Goal: Transaction & Acquisition: Register for event/course

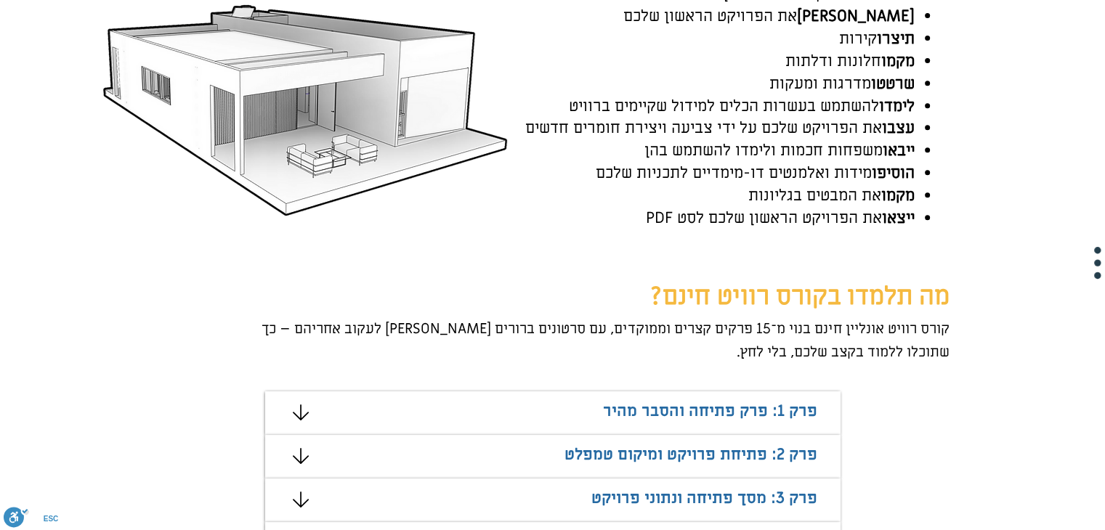
scroll to position [654, 0]
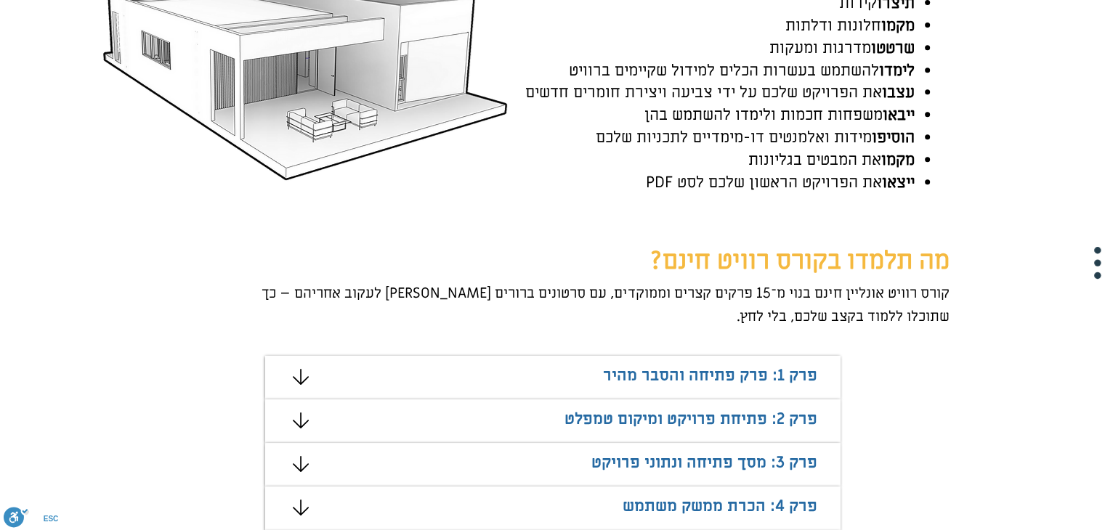
click at [376, 372] on div "מצגת" at bounding box center [552, 378] width 575 height 44
click at [293, 374] on icon "#comp-mafhkw9q2 svg [data-color="1"] {fill: #000000;}" at bounding box center [301, 377] width 16 height 16
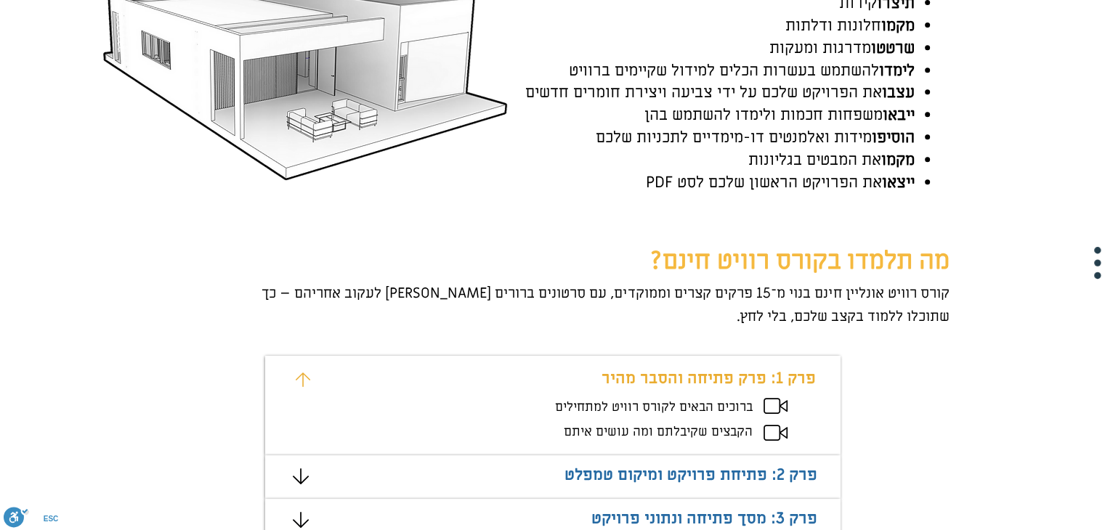
click at [607, 432] on span "הקבצים שקיבלתם ומה עושים איתם" at bounding box center [658, 432] width 189 height 17
click at [296, 377] on icon "#comp-mafhkw9v svg [data-color="1"] {fill: #EAAD32;}" at bounding box center [303, 380] width 15 height 15
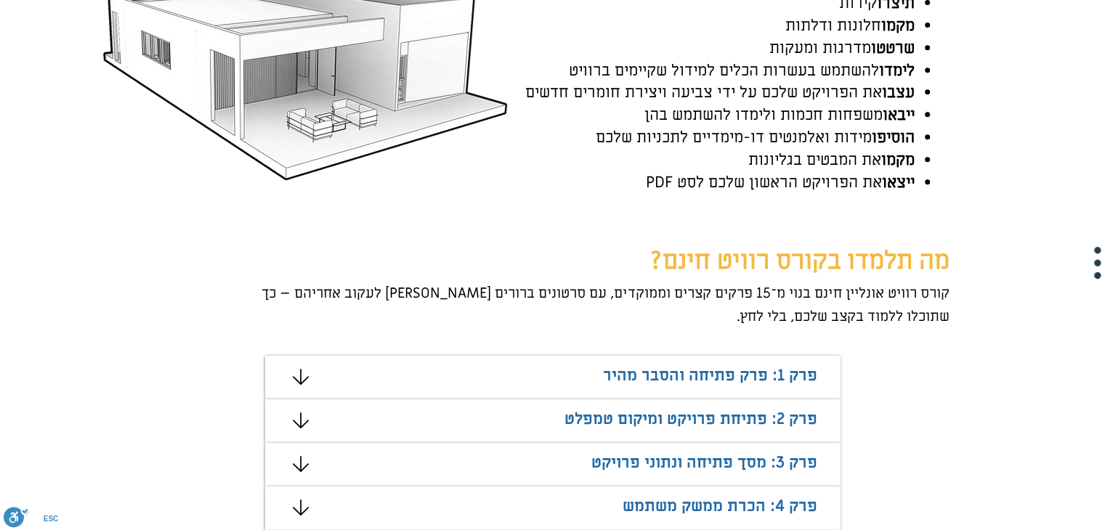
click at [296, 418] on icon "מצגת" at bounding box center [301, 421] width 16 height 16
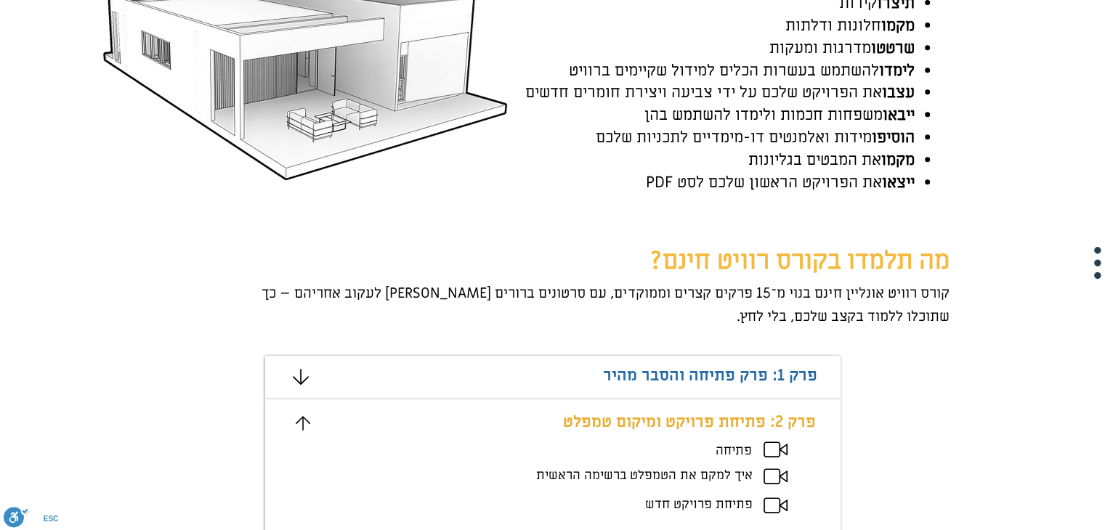
click at [297, 419] on icon "מצגת" at bounding box center [303, 423] width 15 height 15
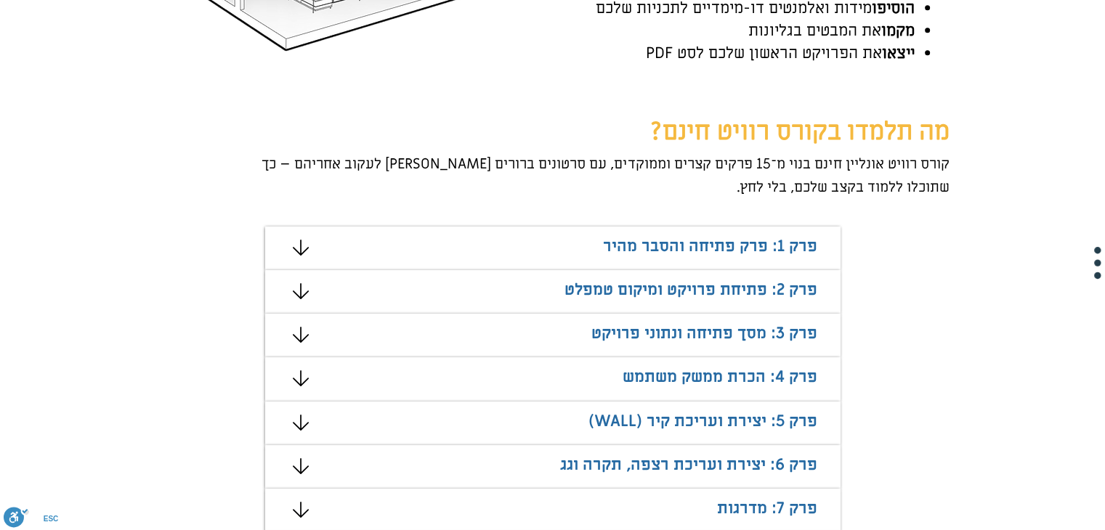
scroll to position [872, 0]
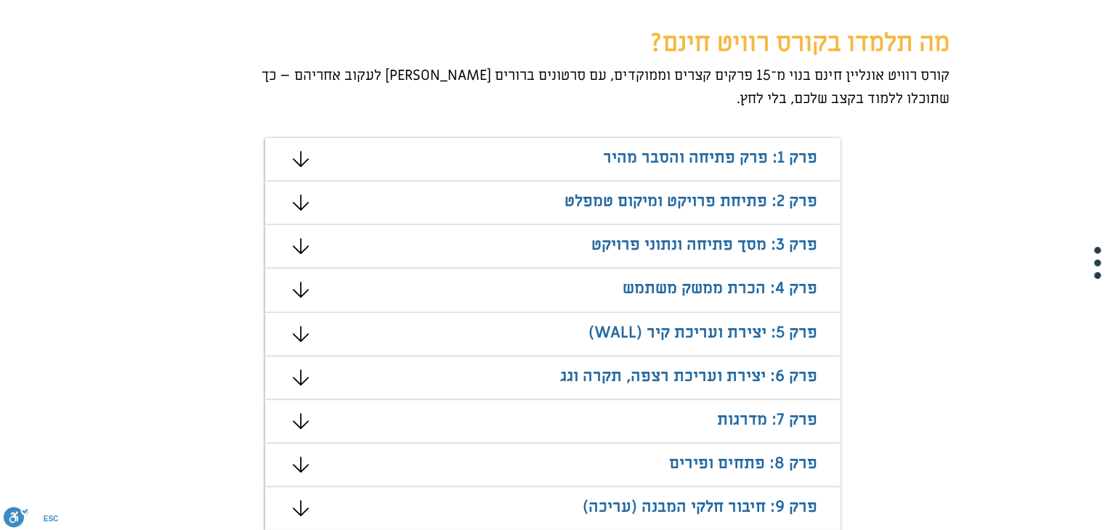
click at [304, 337] on icon "מצגת" at bounding box center [300, 334] width 16 height 16
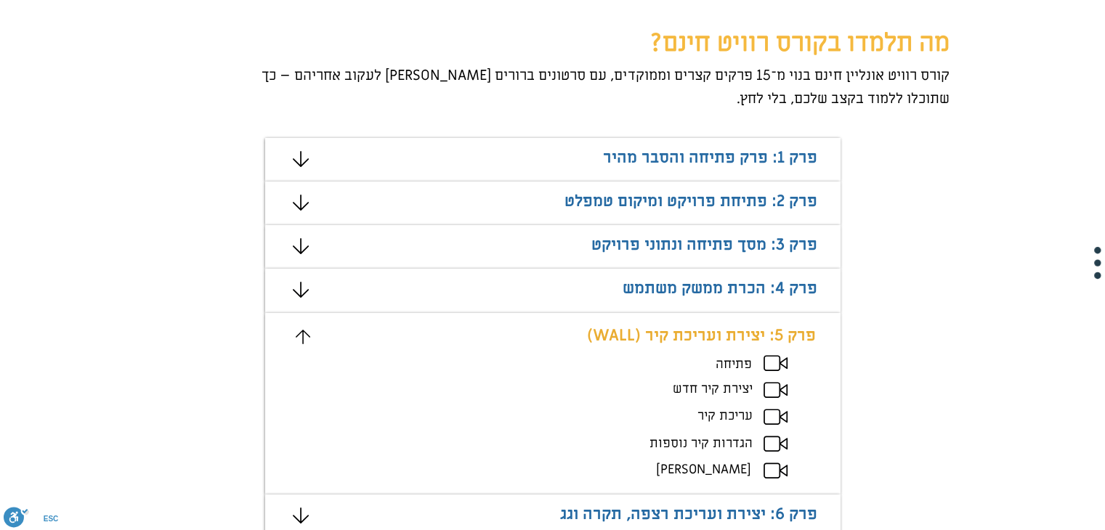
click at [304, 337] on icon "מצגת" at bounding box center [303, 337] width 15 height 15
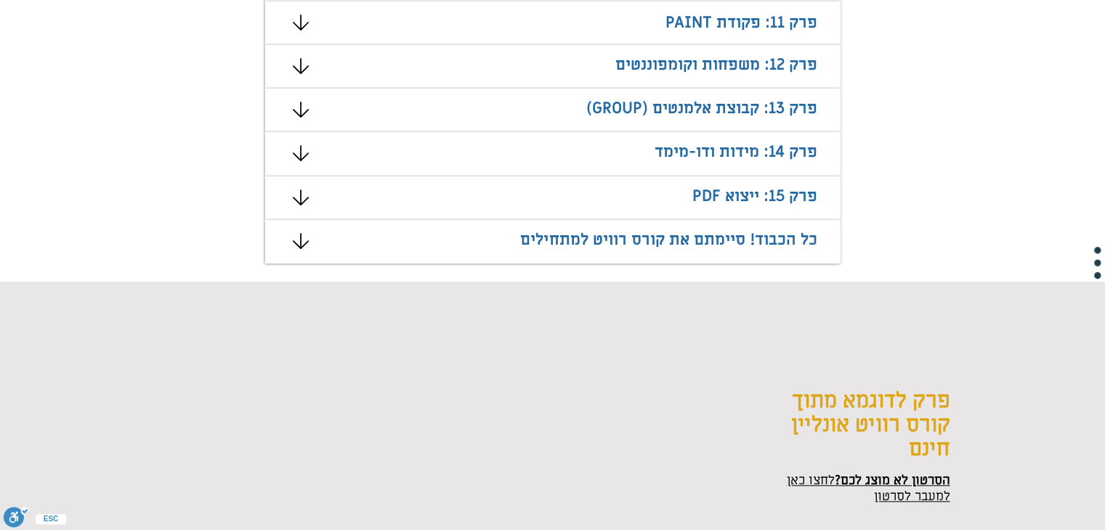
scroll to position [1453, 0]
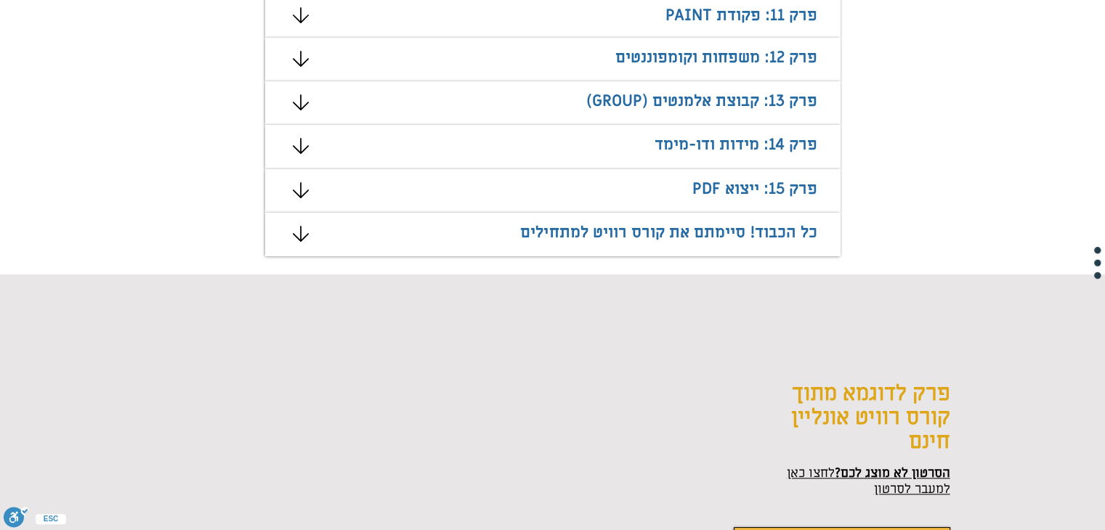
click at [296, 233] on icon "מצגת" at bounding box center [301, 234] width 16 height 16
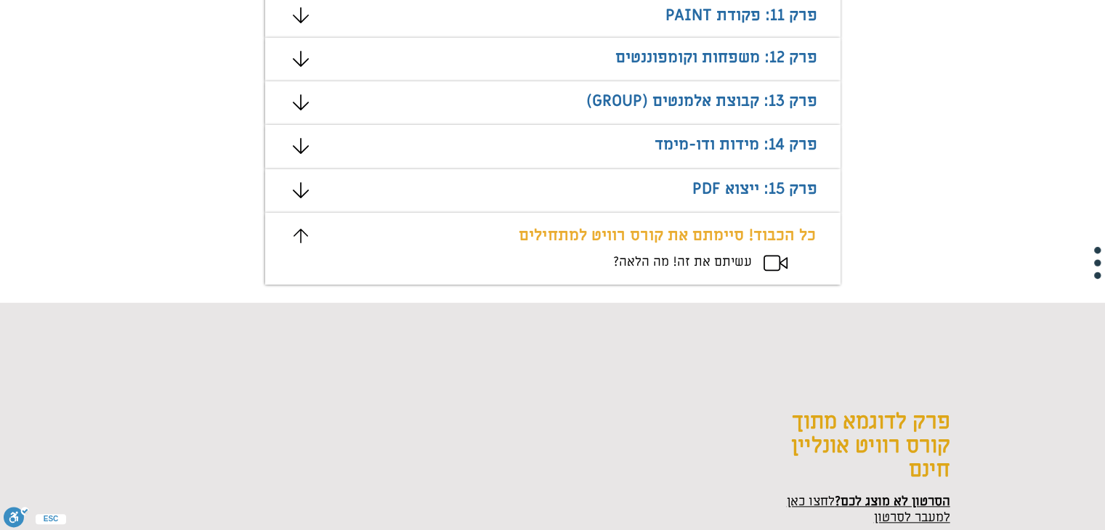
click at [296, 233] on icon "מצגת" at bounding box center [301, 236] width 15 height 15
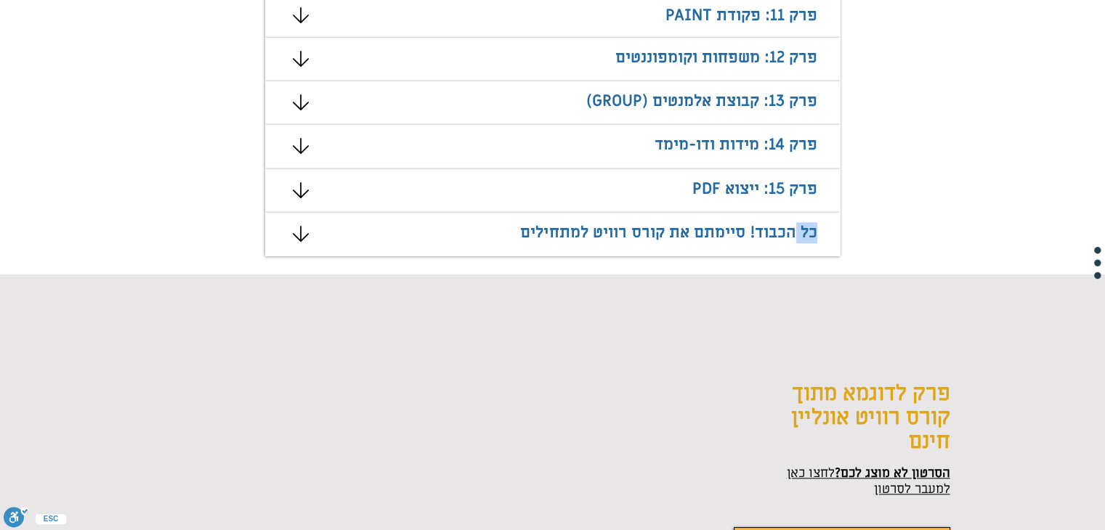
click at [296, 233] on icon "מצגת" at bounding box center [301, 234] width 16 height 16
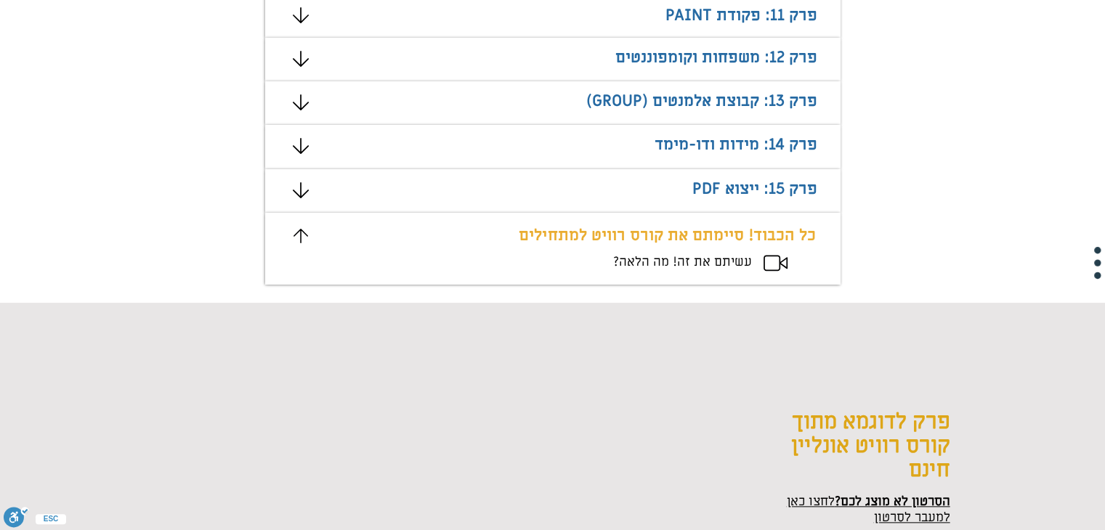
click at [647, 263] on span "עשיתם את זה! מה הלאה?" at bounding box center [682, 262] width 139 height 17
click at [301, 238] on icon "מצגת" at bounding box center [301, 236] width 15 height 15
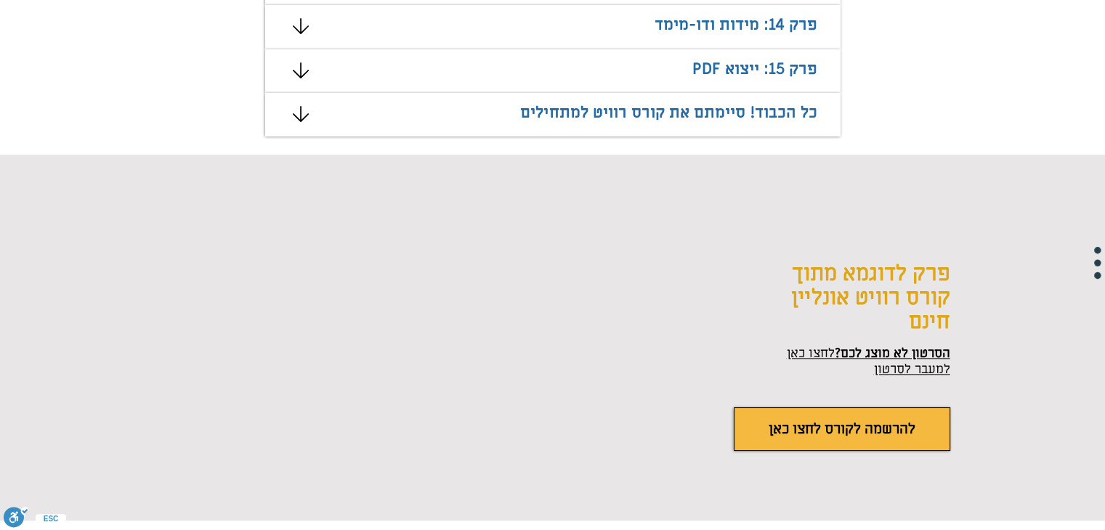
scroll to position [1598, 0]
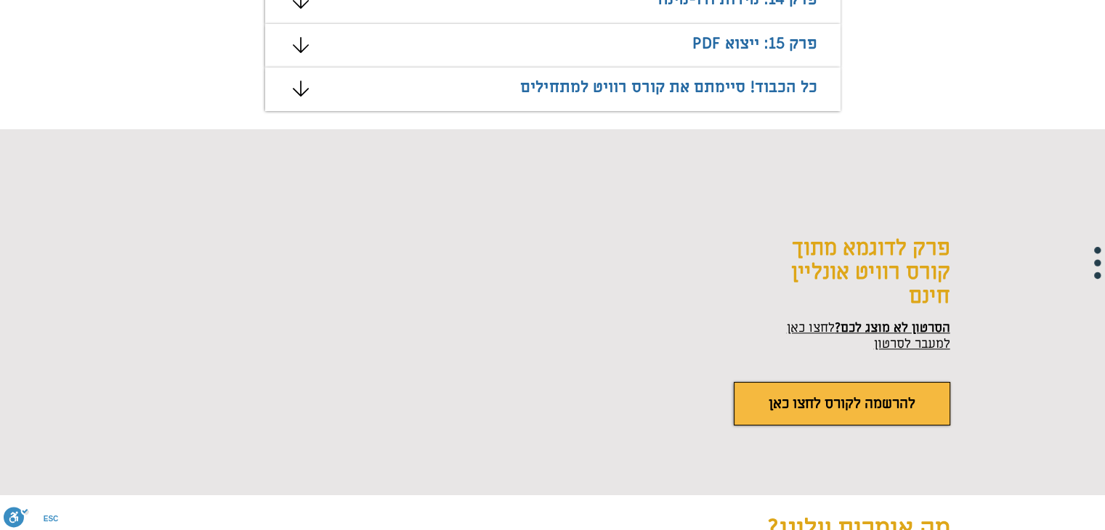
click at [902, 329] on span "הסרטון לא מוצג לכם?" at bounding box center [893, 328] width 116 height 17
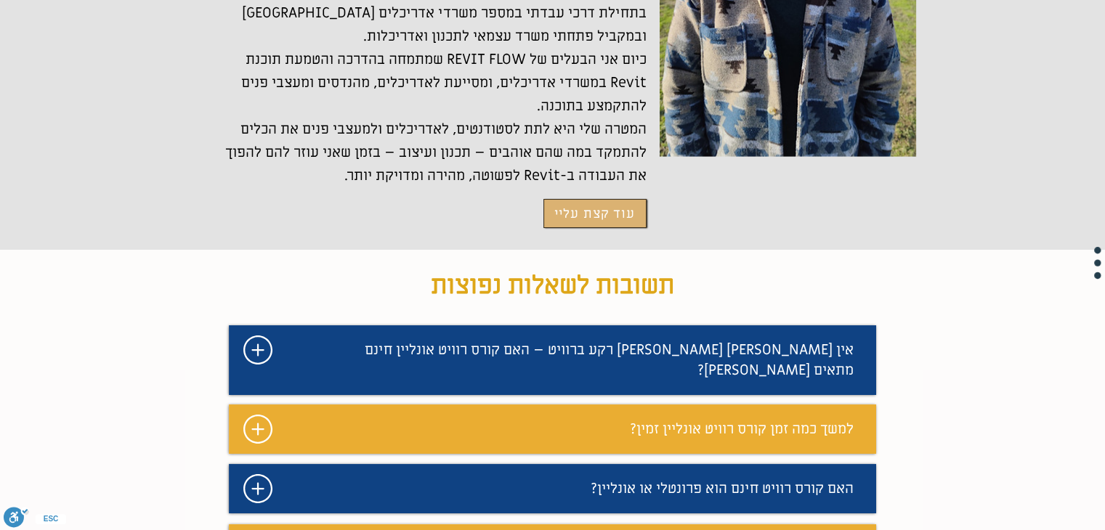
scroll to position [3415, 0]
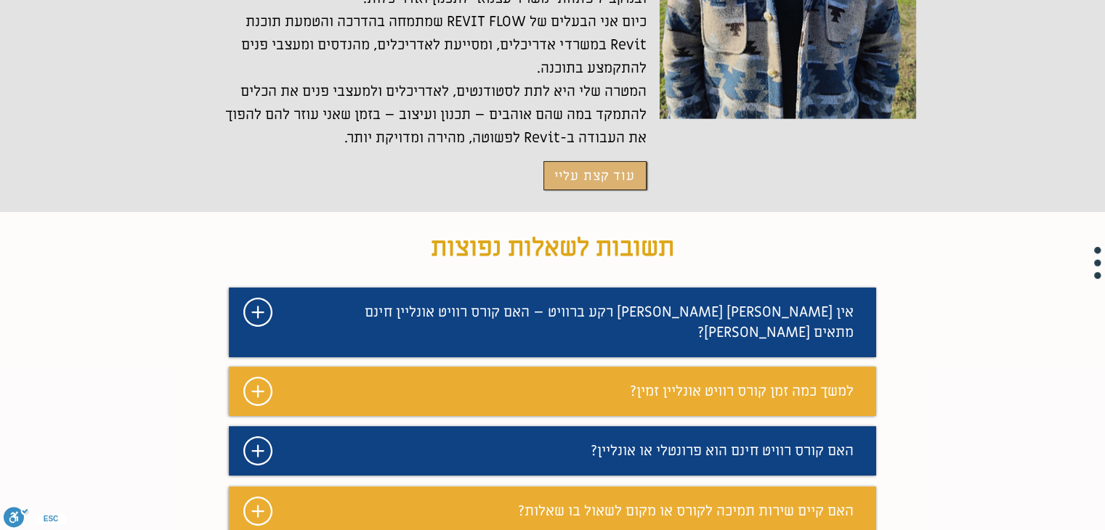
click at [256, 298] on icon "#comp-mafhkwl1 svg [data-color="1"] {fill: #FFFFFF;}" at bounding box center [257, 312] width 29 height 29
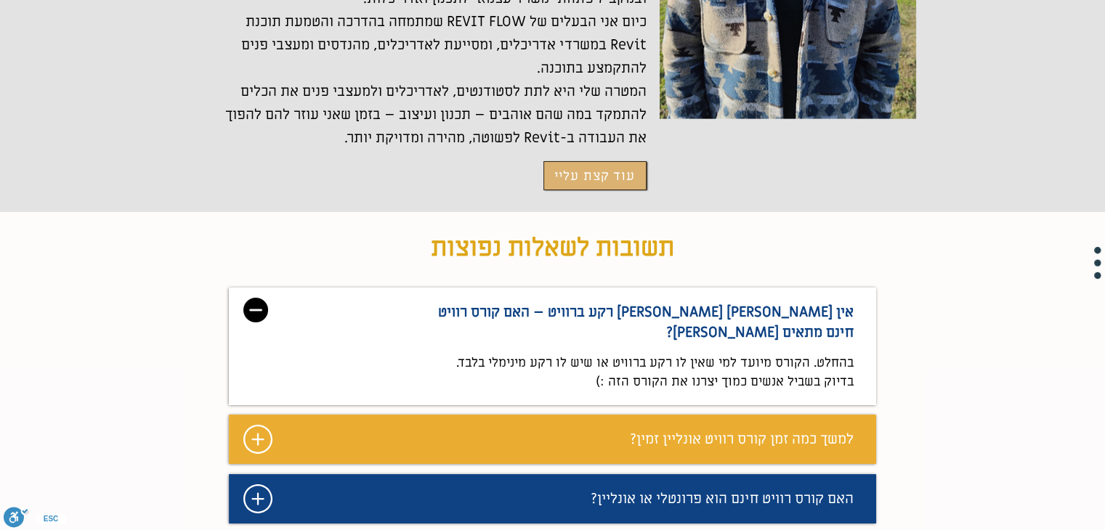
click at [256, 298] on img "מצגת" at bounding box center [255, 310] width 25 height 25
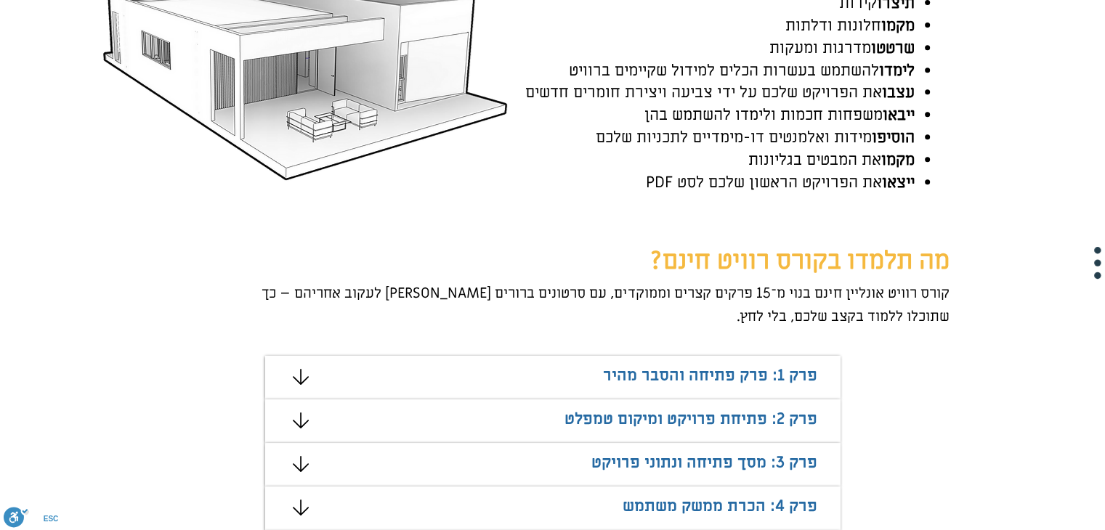
scroll to position [73, 0]
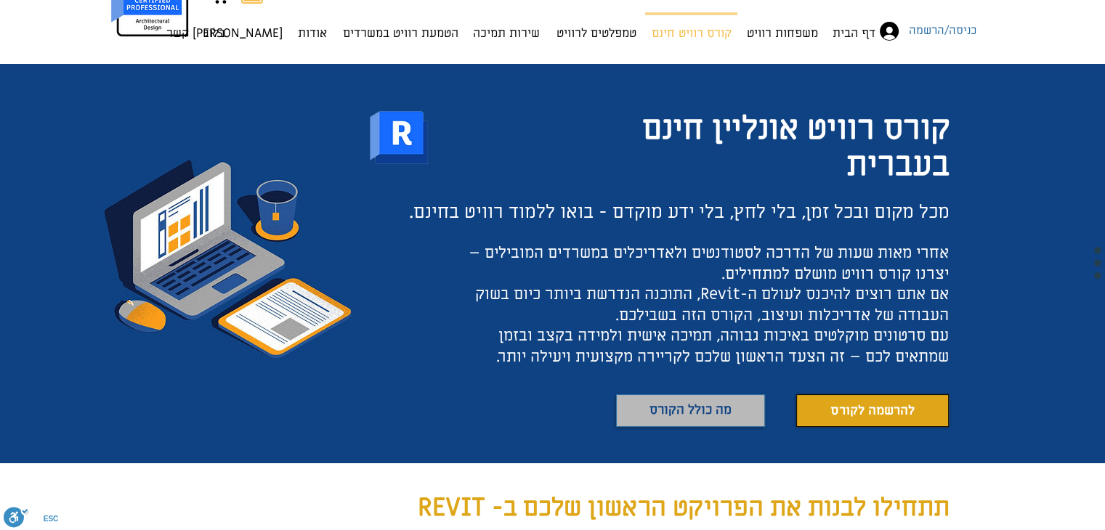
click at [735, 413] on link "מה כולל הקורס" at bounding box center [690, 411] width 149 height 33
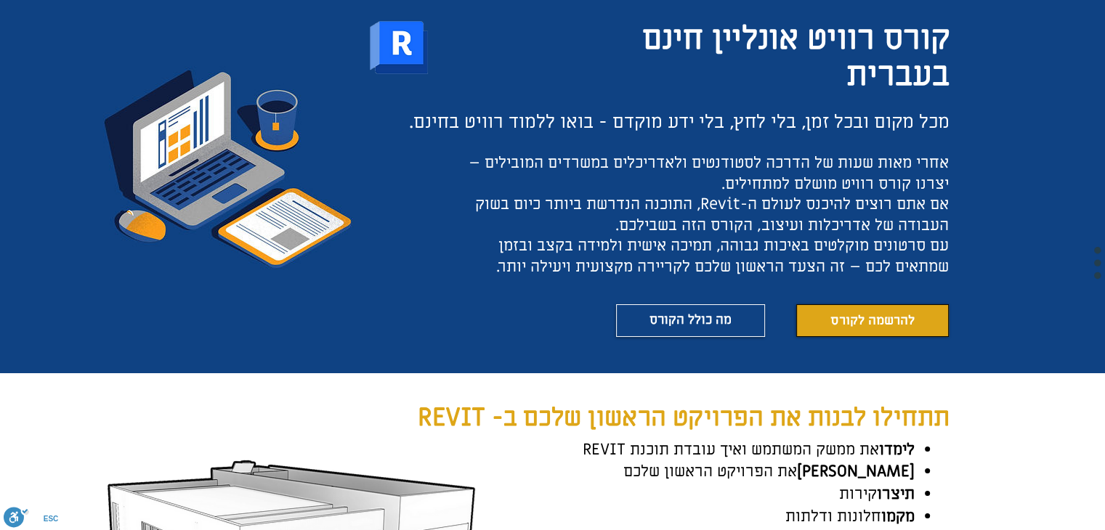
scroll to position [160, 0]
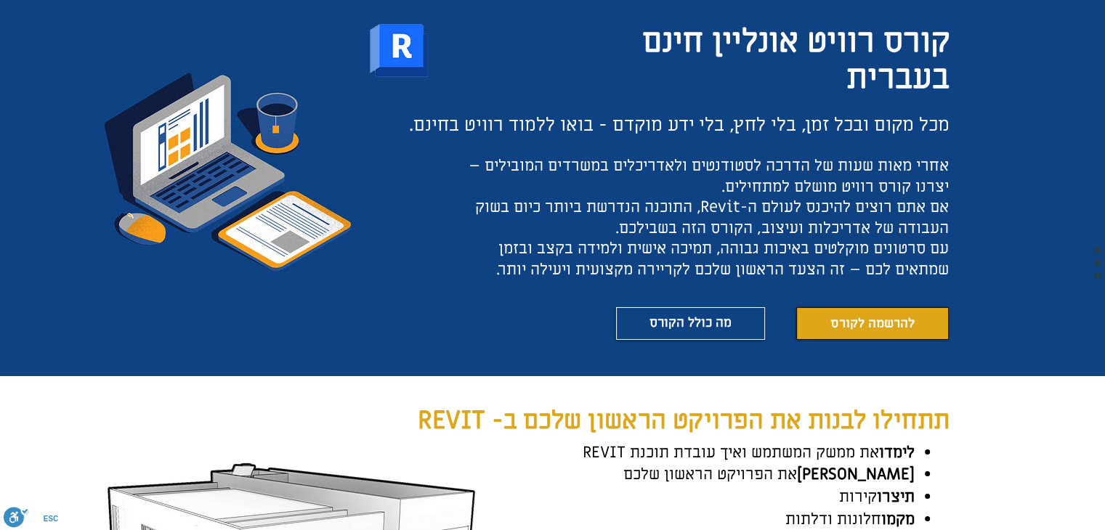
click at [860, 326] on span "להרשמה לקורס" at bounding box center [872, 324] width 84 height 18
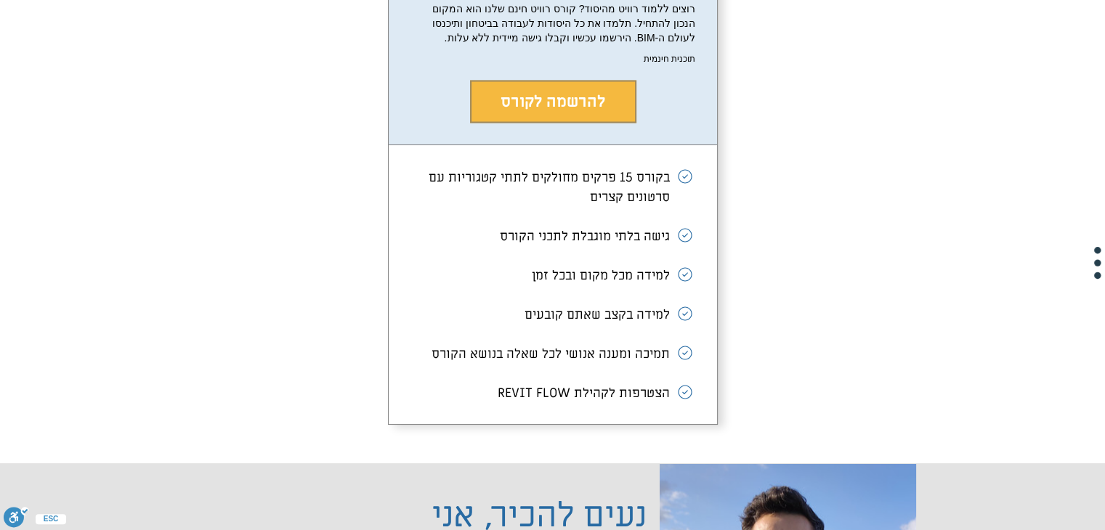
scroll to position [2704, 0]
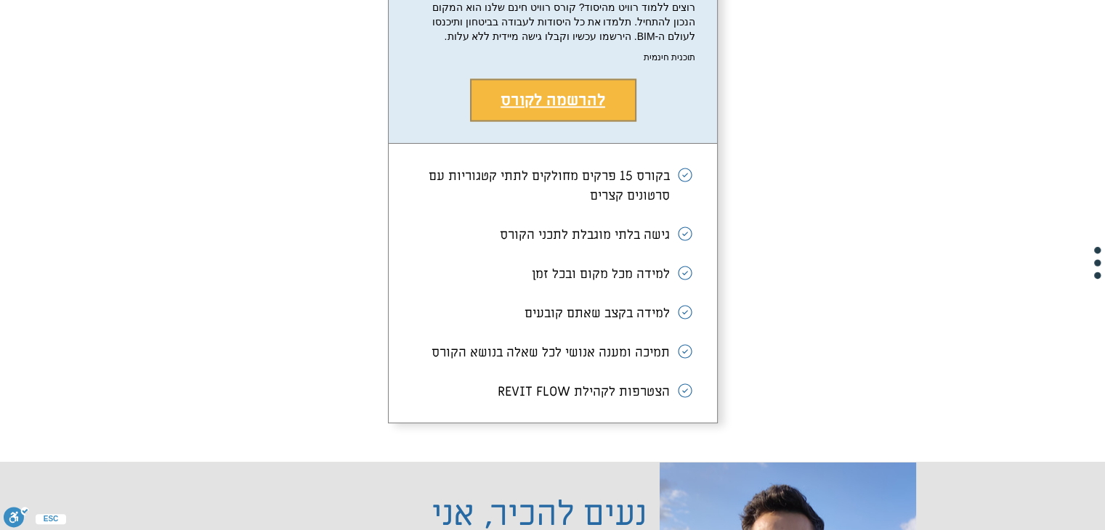
click at [594, 108] on span "להרשמה לקורס" at bounding box center [553, 99] width 105 height 21
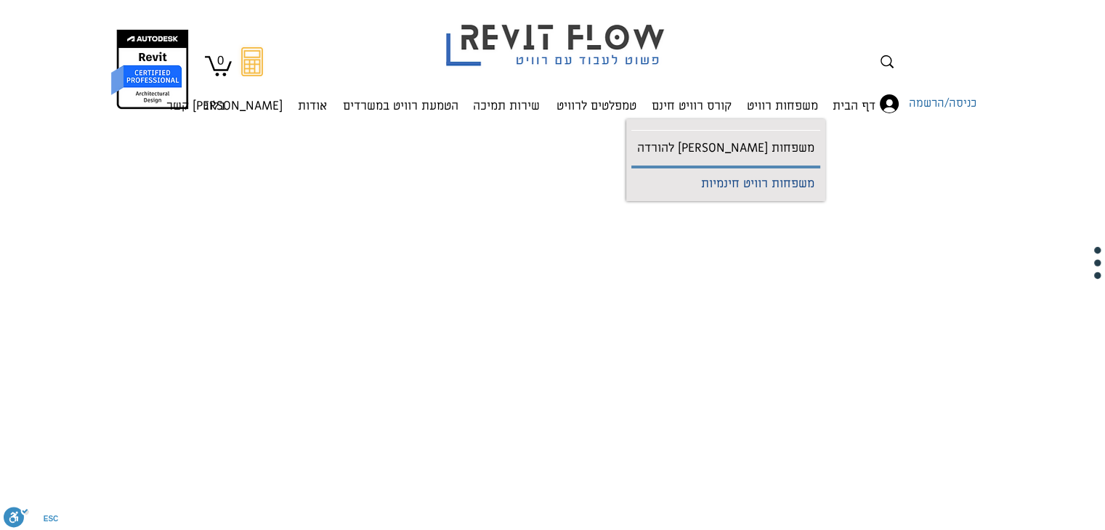
click at [711, 182] on p "משפחות רוויט חינמיות" at bounding box center [757, 185] width 125 height 33
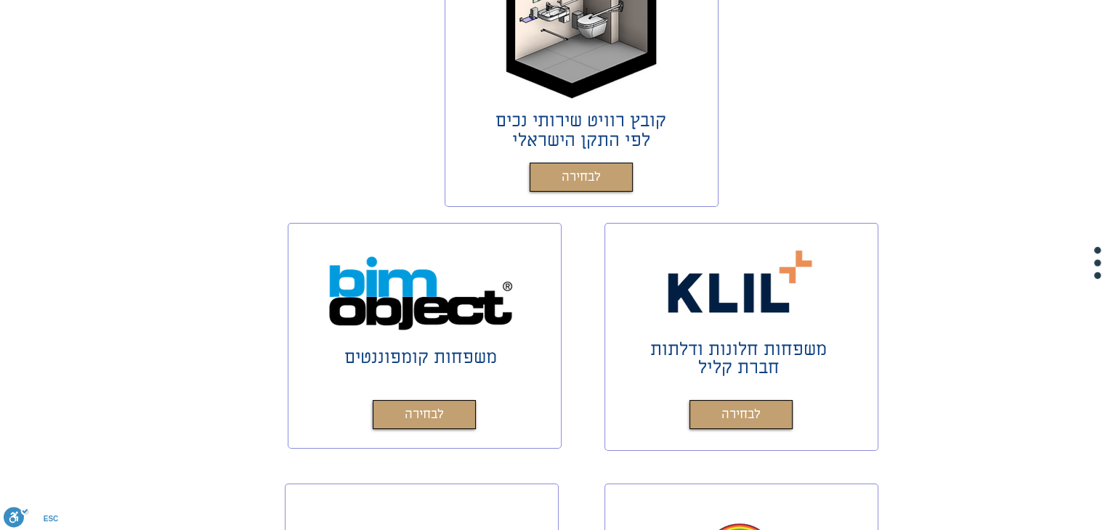
scroll to position [218, 0]
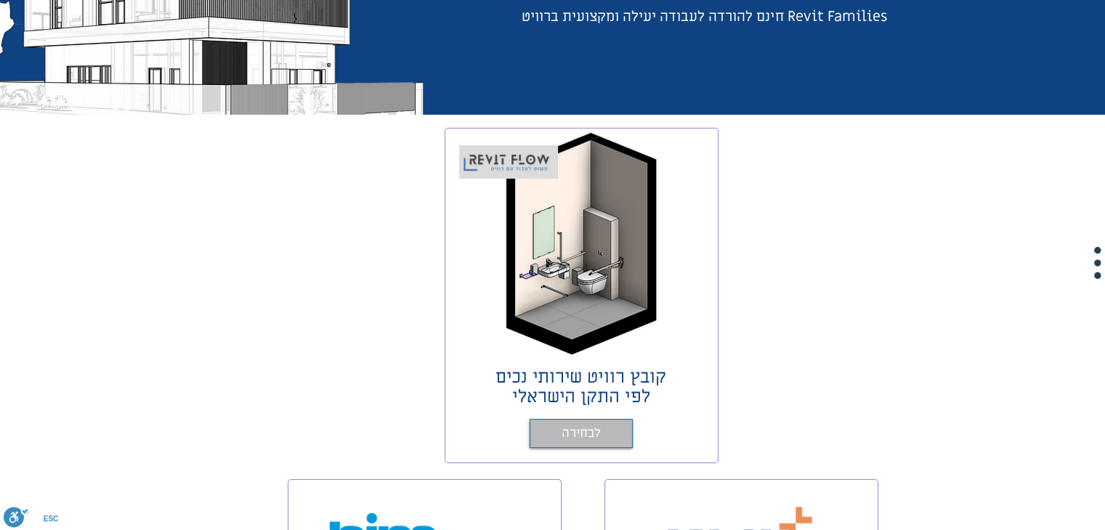
click at [575, 425] on span "לבחירה" at bounding box center [581, 434] width 39 height 21
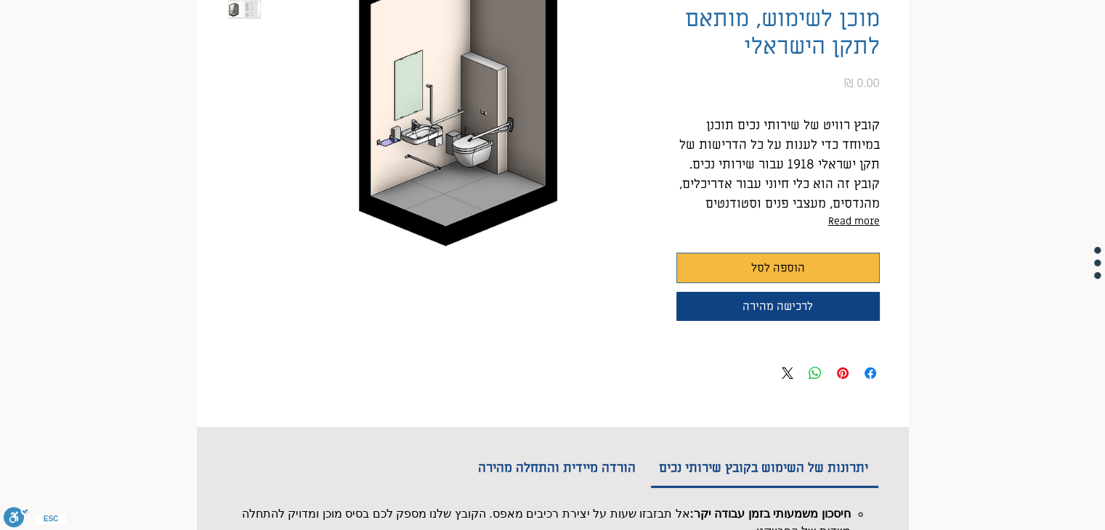
scroll to position [218, 0]
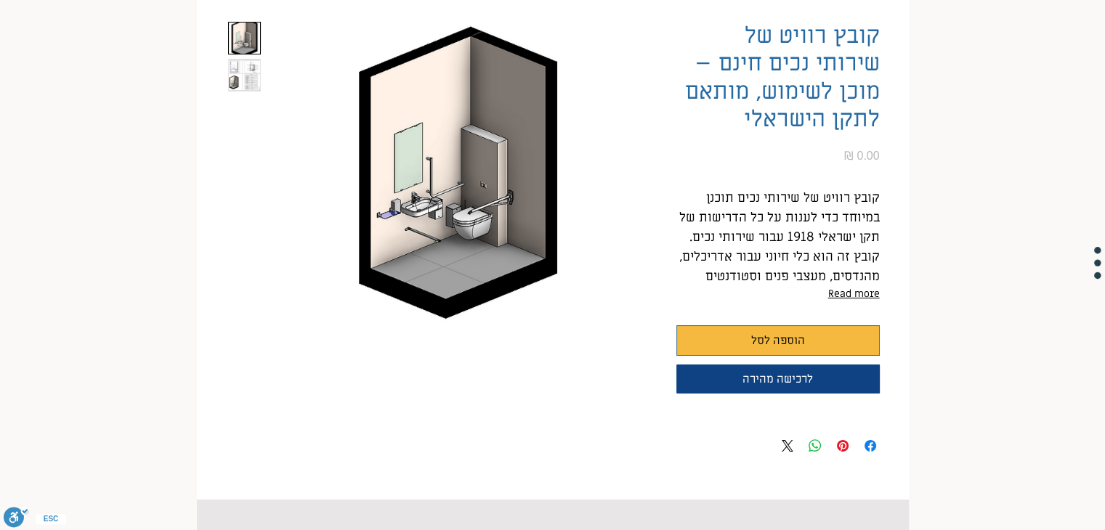
click at [241, 68] on img "2 / 2" at bounding box center [244, 75] width 31 height 31
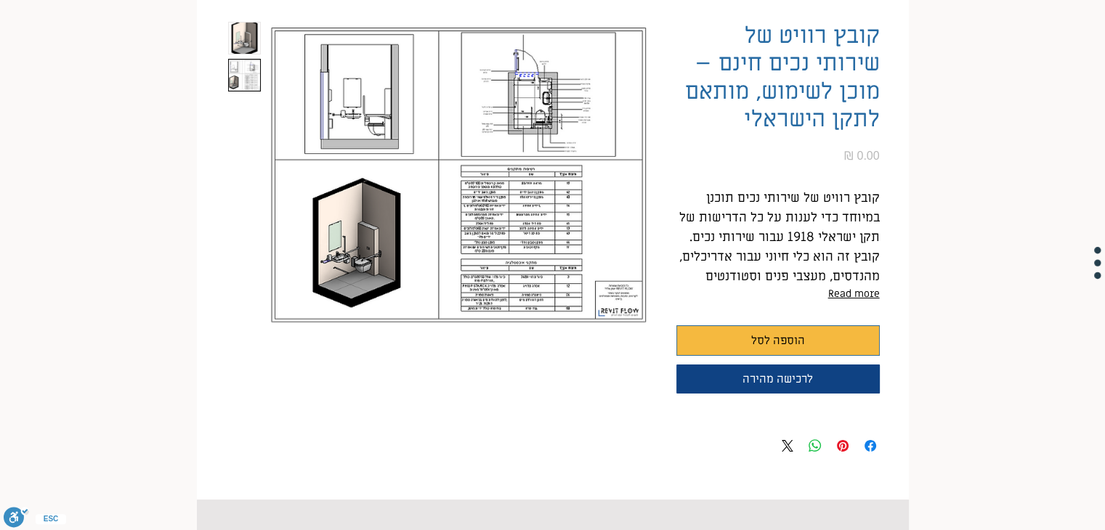
click at [245, 36] on img "1 / 2" at bounding box center [244, 38] width 31 height 31
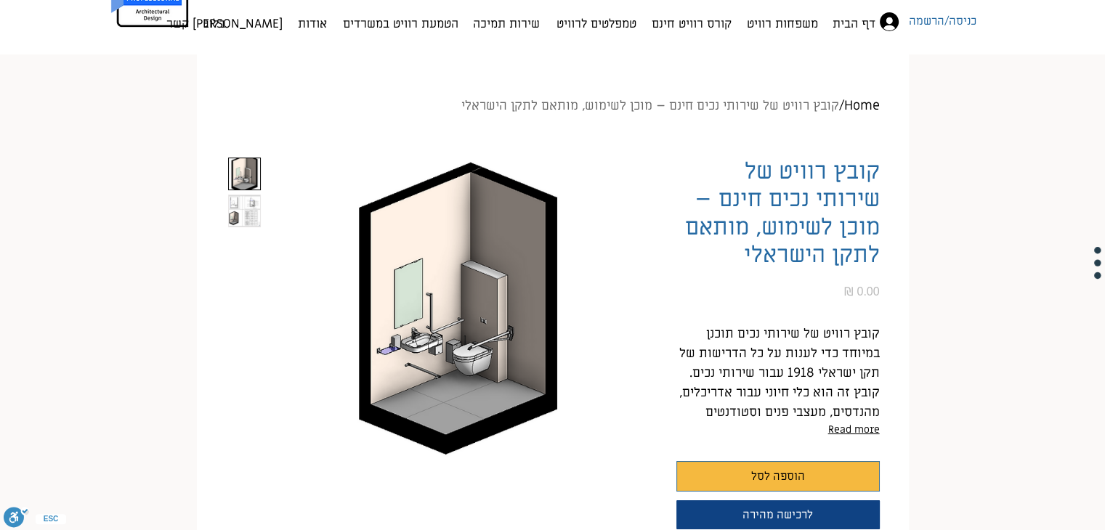
scroll to position [0, 0]
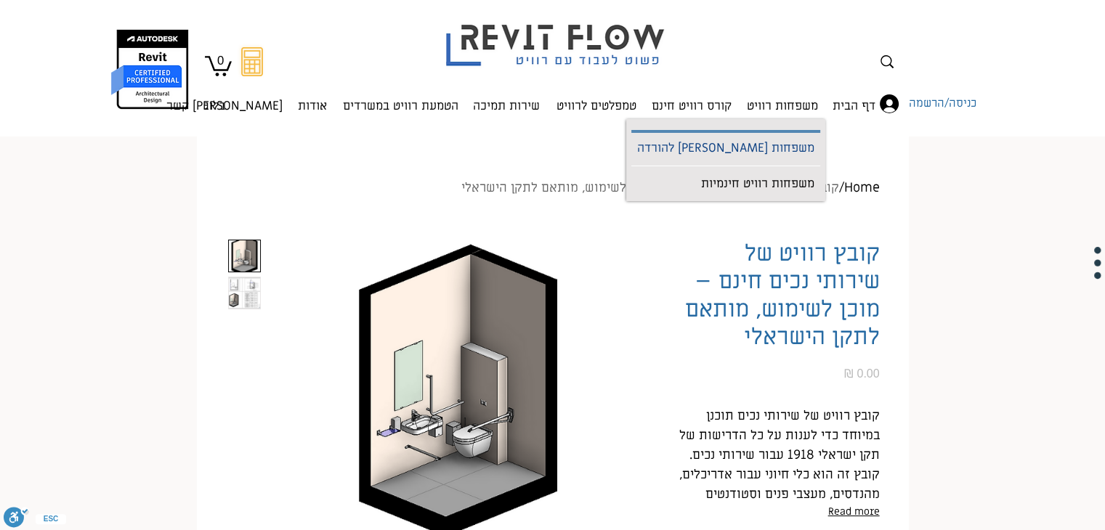
click at [767, 146] on p "משפחות [PERSON_NAME] להורדה" at bounding box center [725, 149] width 189 height 33
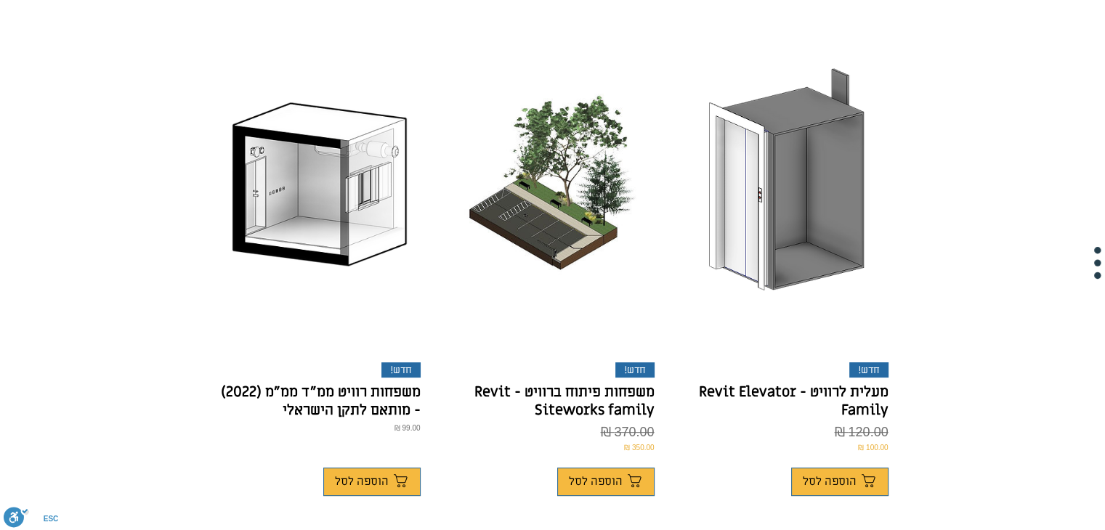
scroll to position [218, 0]
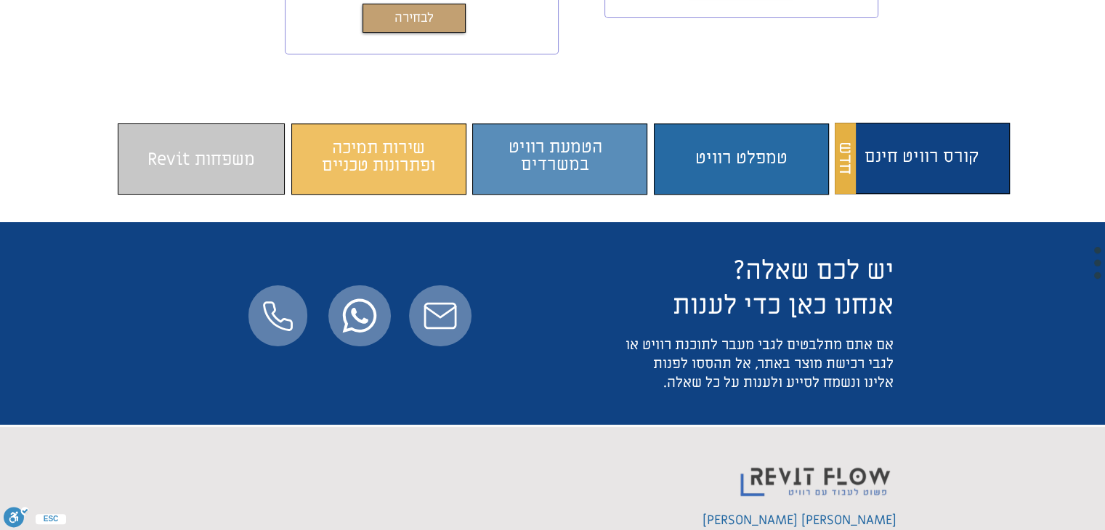
scroll to position [581, 0]
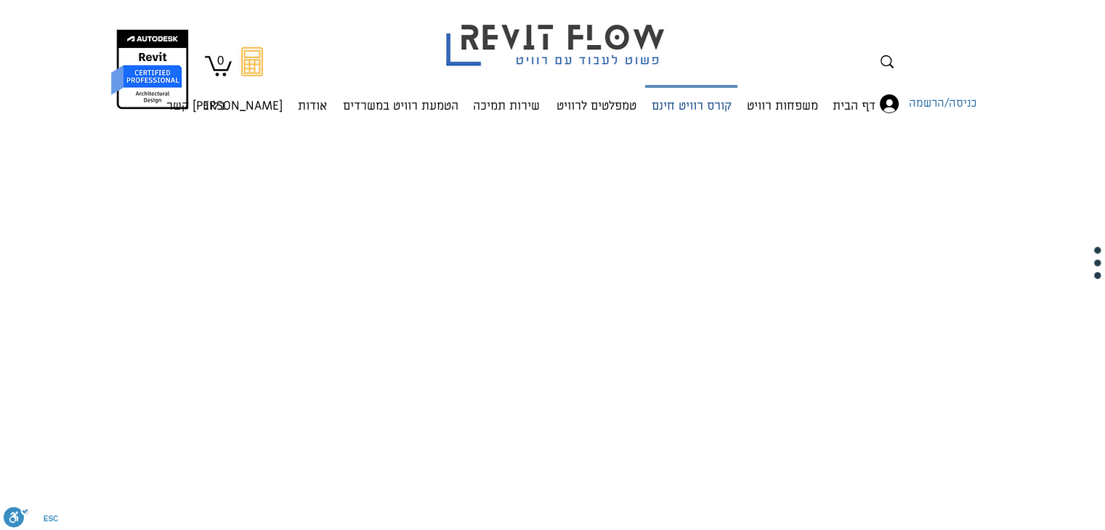
click at [666, 109] on p "קורס רוויט חינם" at bounding box center [692, 107] width 92 height 39
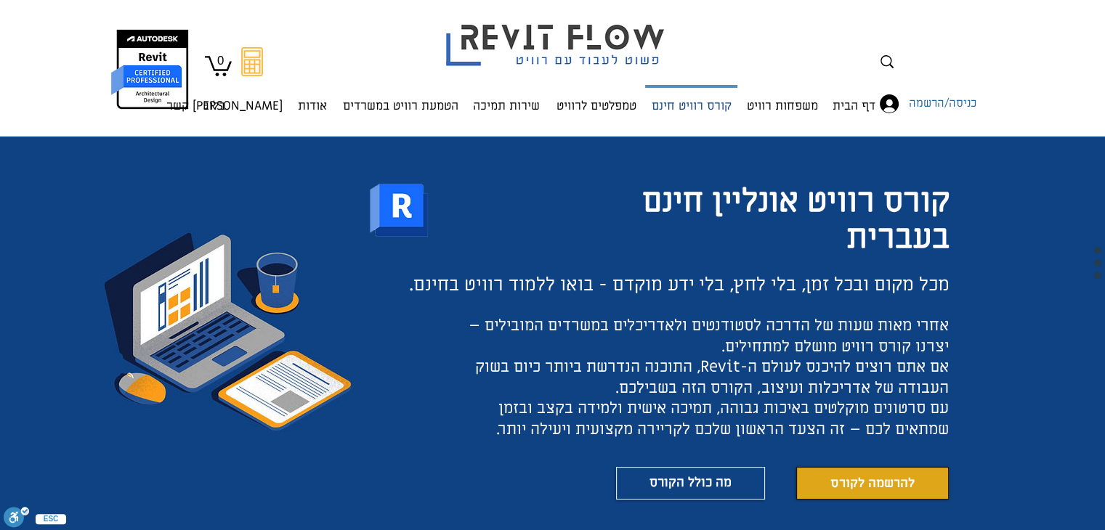
click at [673, 103] on p "קורס רוויט חינם" at bounding box center [692, 107] width 92 height 39
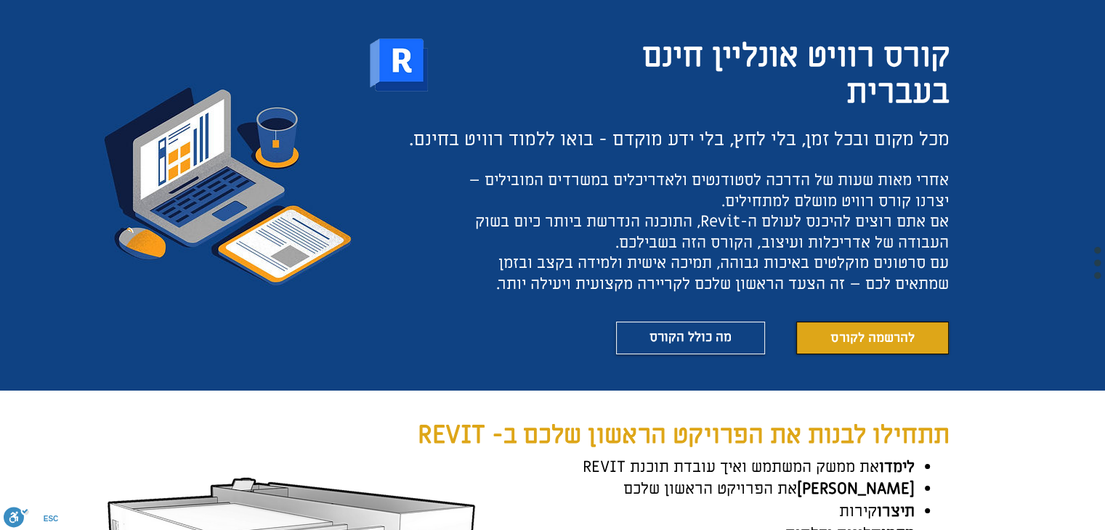
click at [874, 332] on span "להרשמה לקורס" at bounding box center [872, 338] width 84 height 18
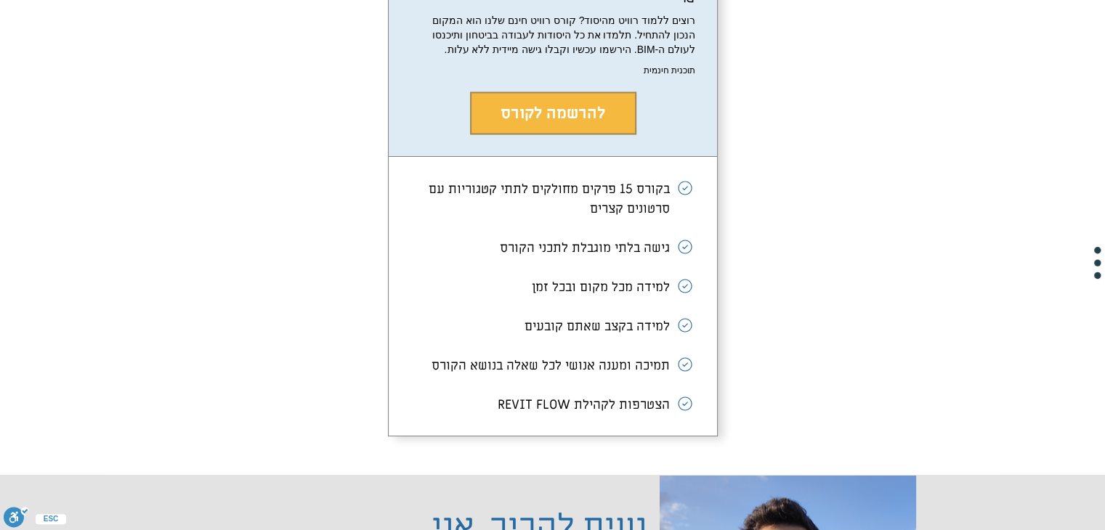
scroll to position [2704, 0]
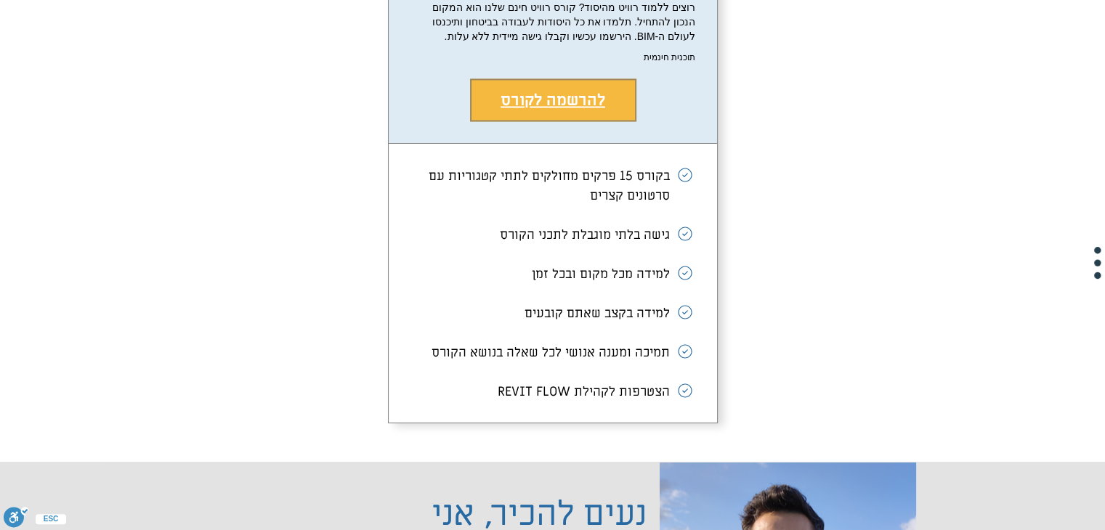
click at [561, 104] on span "להרשמה לקורס" at bounding box center [553, 99] width 105 height 21
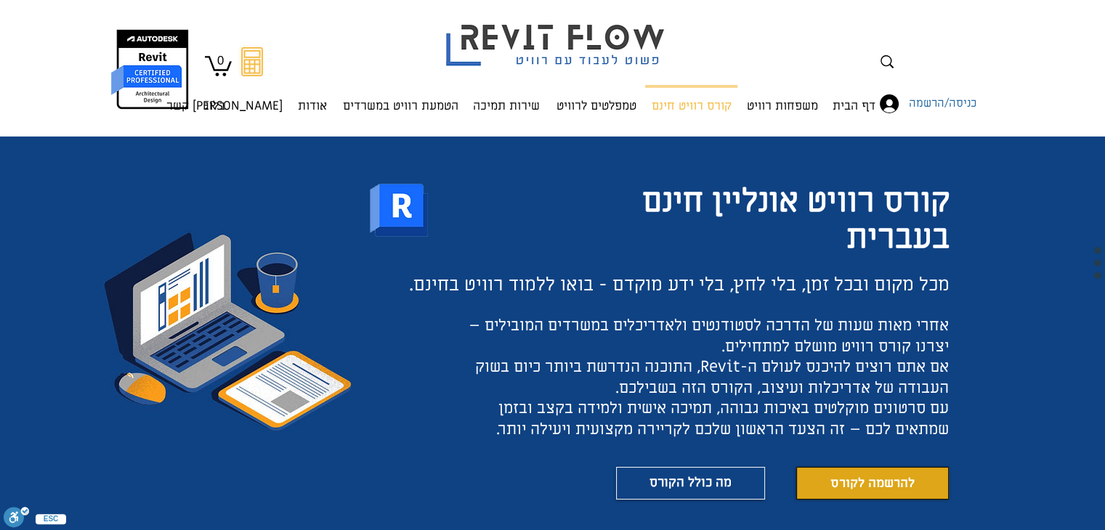
scroll to position [2704, 0]
